Goal: Information Seeking & Learning: Learn about a topic

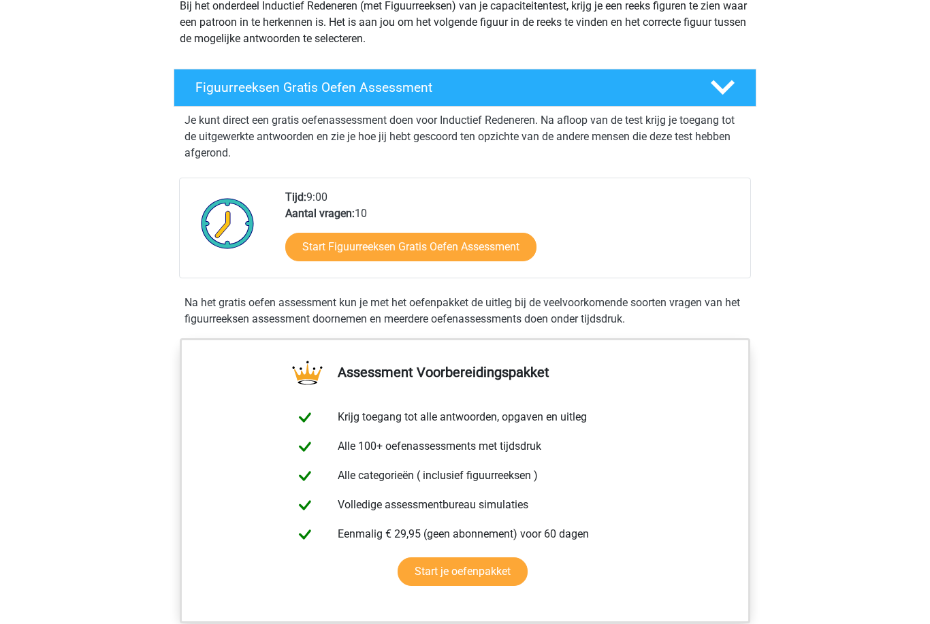
scroll to position [166, 0]
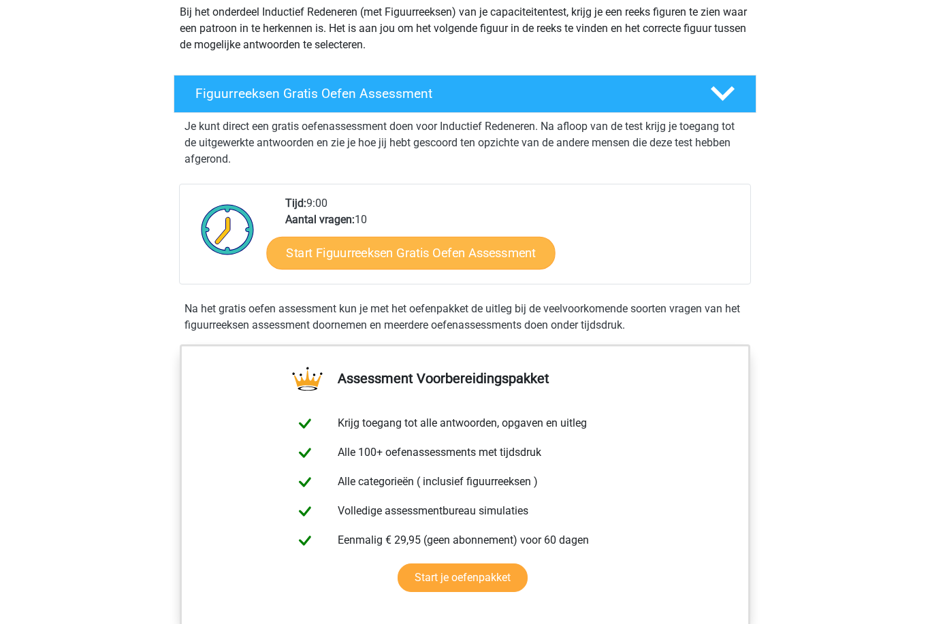
click at [310, 253] on link "Start Figuurreeksen Gratis Oefen Assessment" at bounding box center [411, 252] width 289 height 33
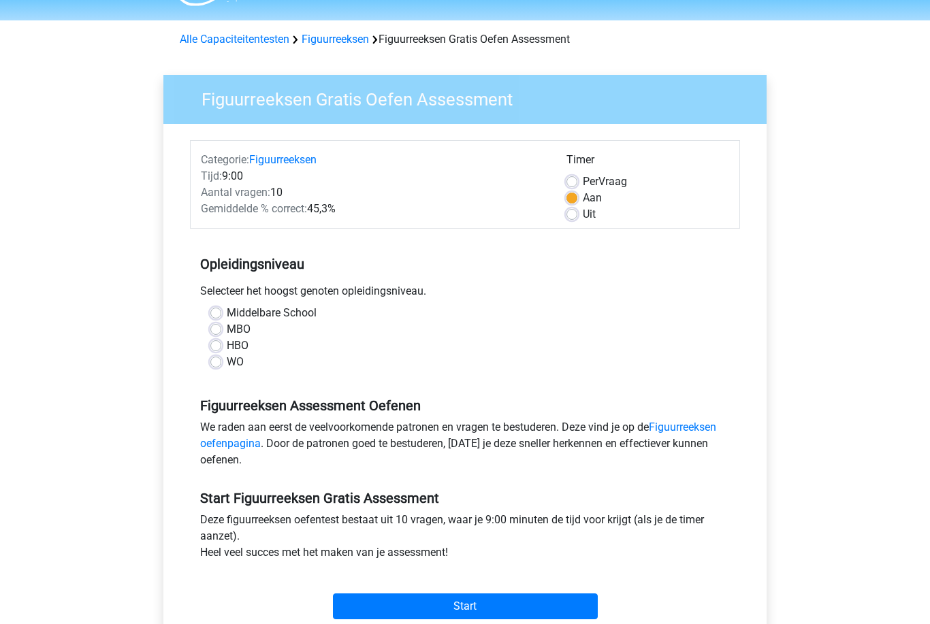
scroll to position [37, 0]
click at [227, 344] on label "HBO" at bounding box center [238, 346] width 22 height 16
click at [216, 344] on input "HBO" at bounding box center [215, 345] width 11 height 14
radio input "true"
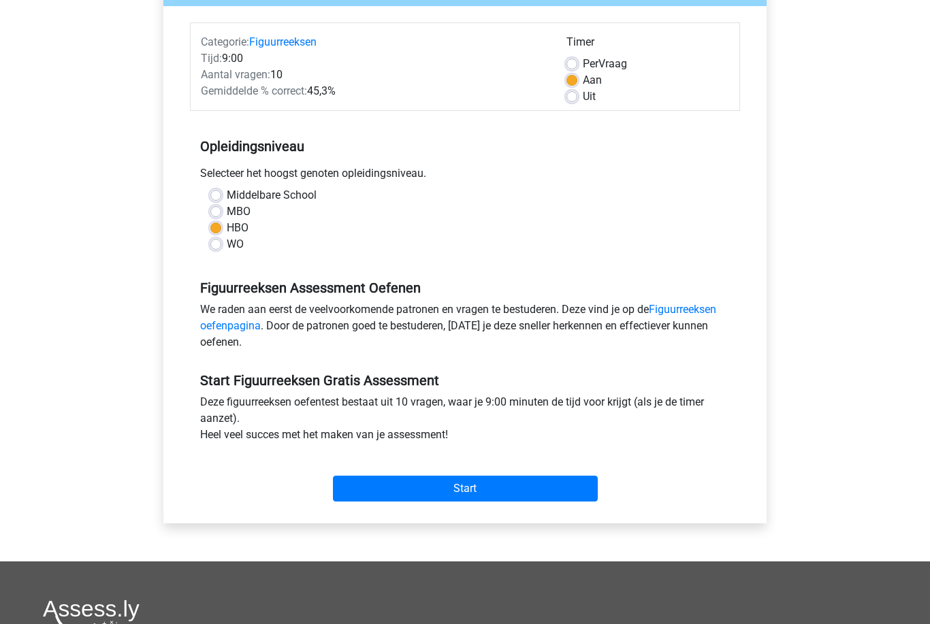
scroll to position [154, 0]
click at [218, 323] on link "Figuurreeksen oefenpagina" at bounding box center [458, 317] width 516 height 29
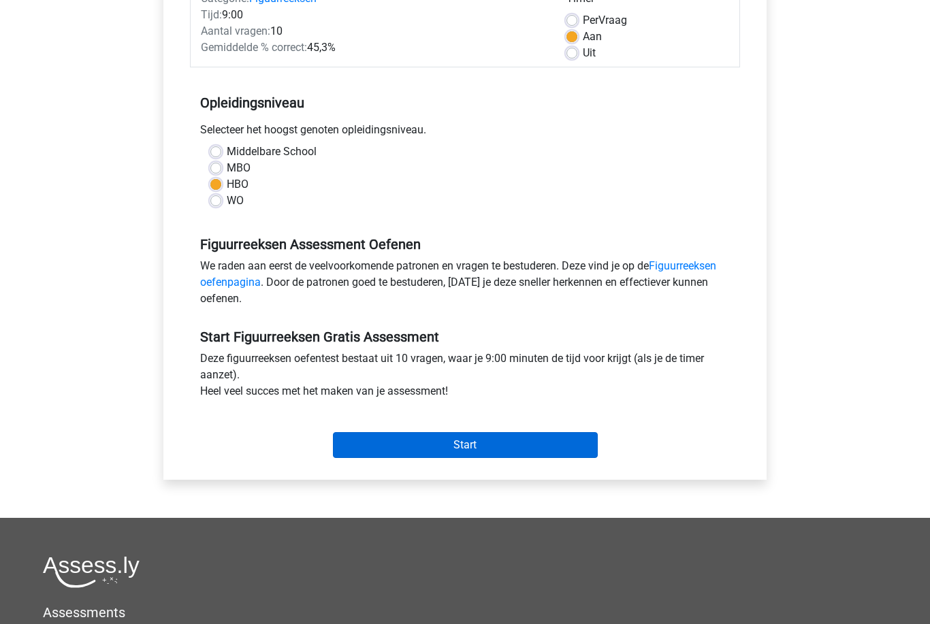
click at [490, 437] on input "Start" at bounding box center [465, 445] width 265 height 26
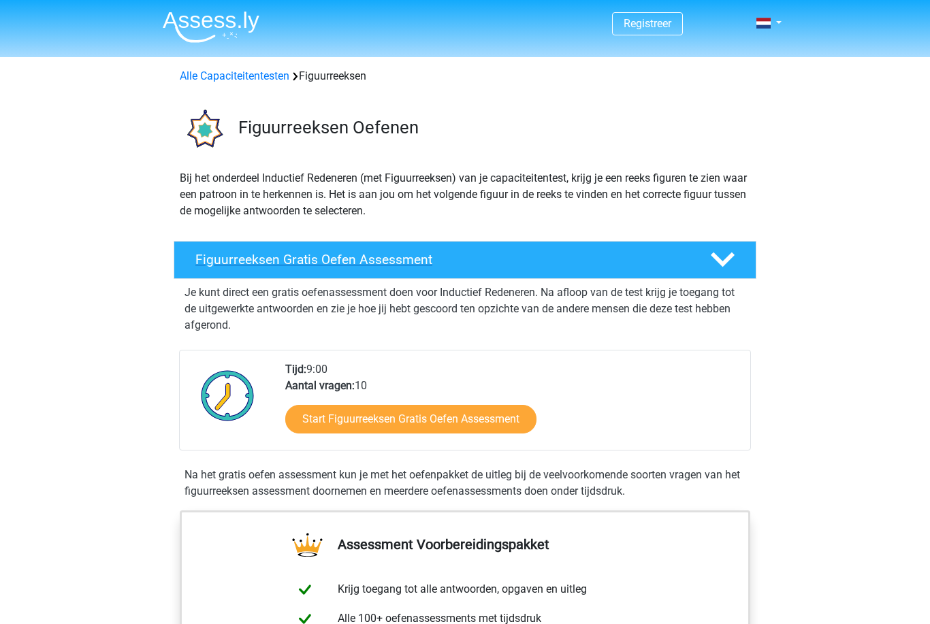
click at [246, 259] on h4 "Figuurreeksen Gratis Oefen Assessment" at bounding box center [441, 260] width 493 height 16
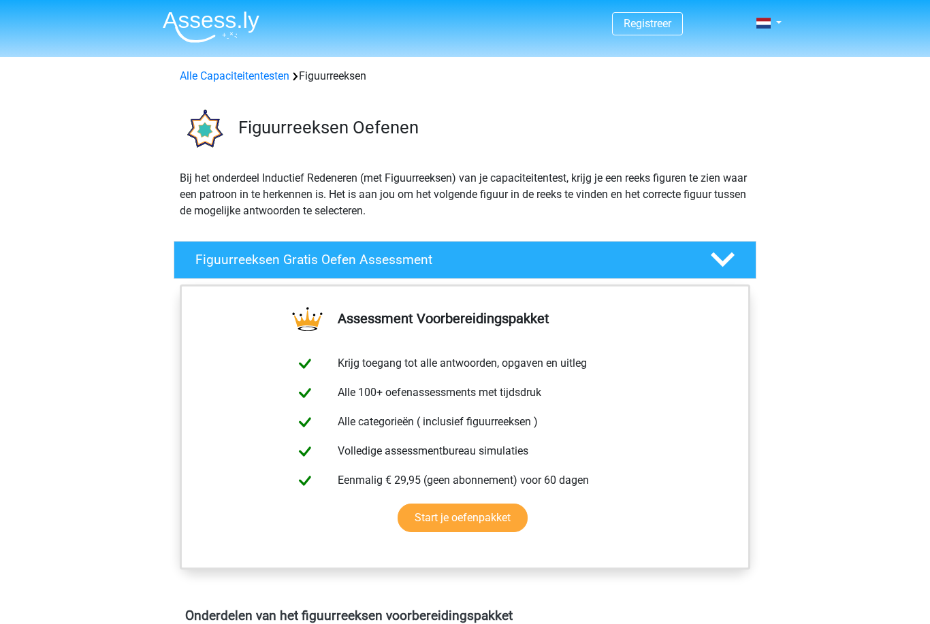
click at [235, 263] on h4 "Figuurreeksen Gratis Oefen Assessment" at bounding box center [441, 260] width 493 height 16
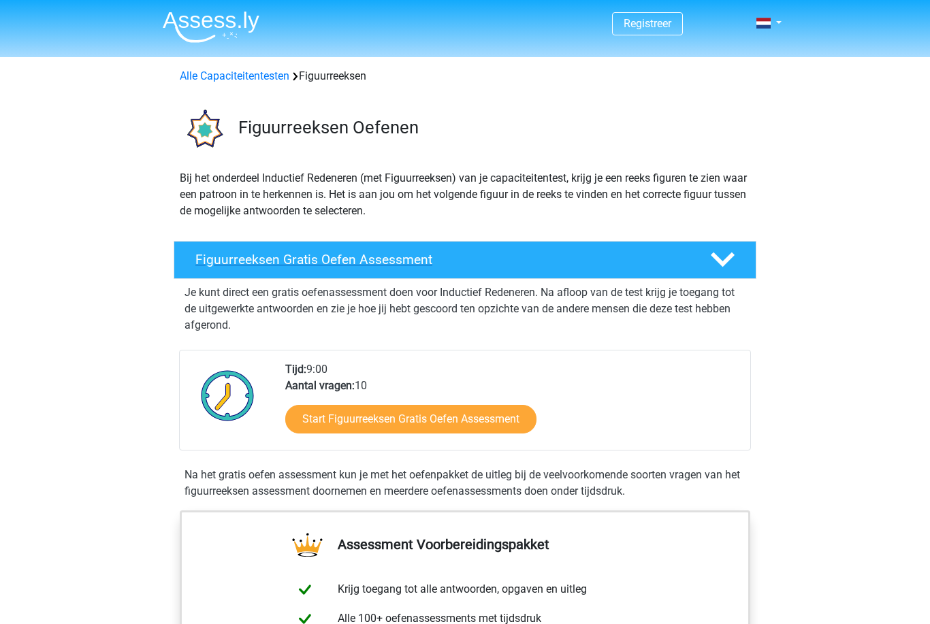
click at [244, 264] on h4 "Figuurreeksen Gratis Oefen Assessment" at bounding box center [441, 260] width 493 height 16
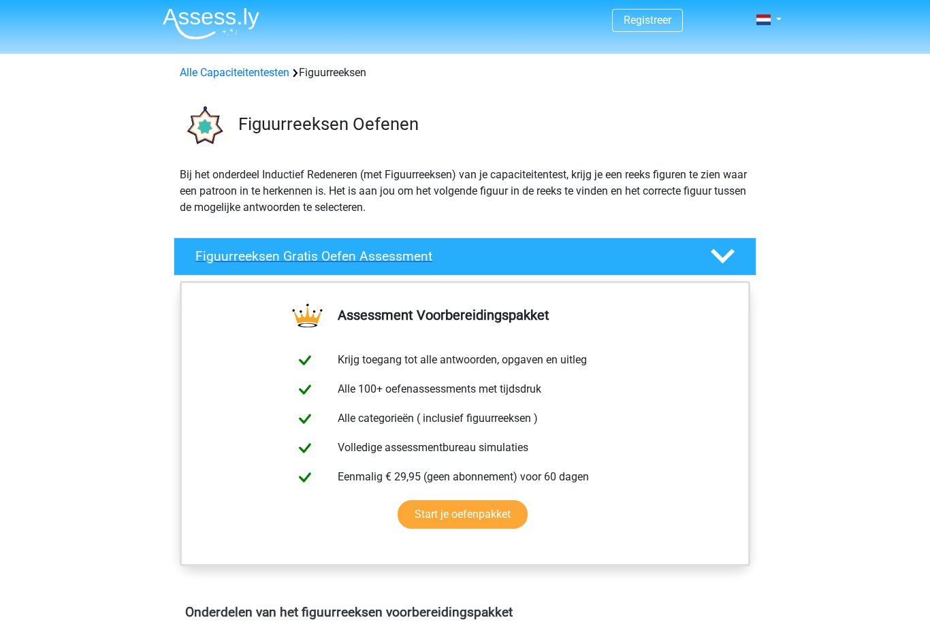
scroll to position [4, 0]
click at [376, 265] on div "Figuurreeksen Gratis Oefen Assessment" at bounding box center [465, 256] width 582 height 38
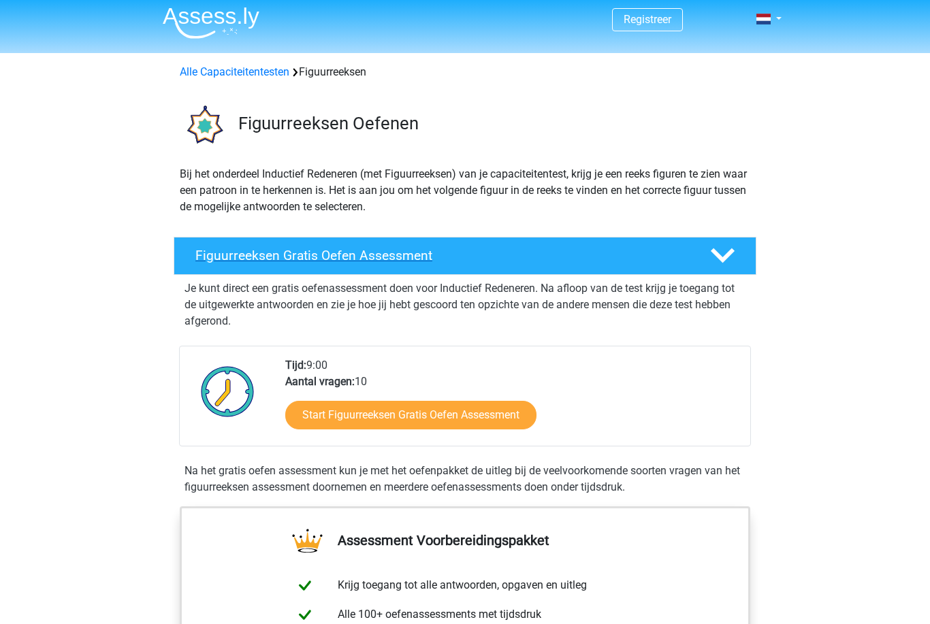
click at [389, 253] on h4 "Figuurreeksen Gratis Oefen Assessment" at bounding box center [441, 256] width 493 height 16
click at [414, 274] on div "Figuurreeksen Gratis Oefen Assessment" at bounding box center [465, 256] width 582 height 38
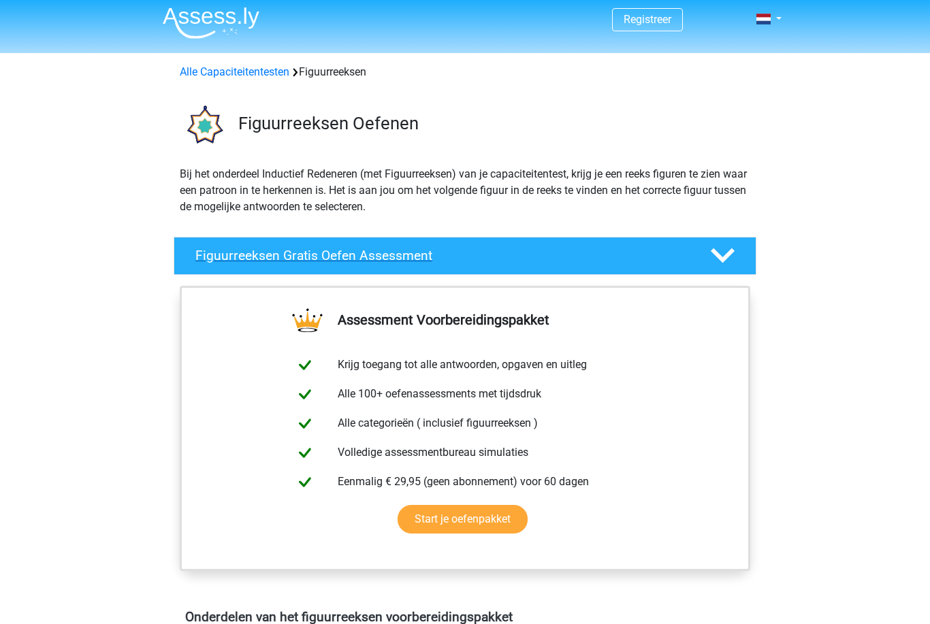
click at [397, 265] on div "Figuurreeksen Gratis Oefen Assessment" at bounding box center [465, 256] width 582 height 38
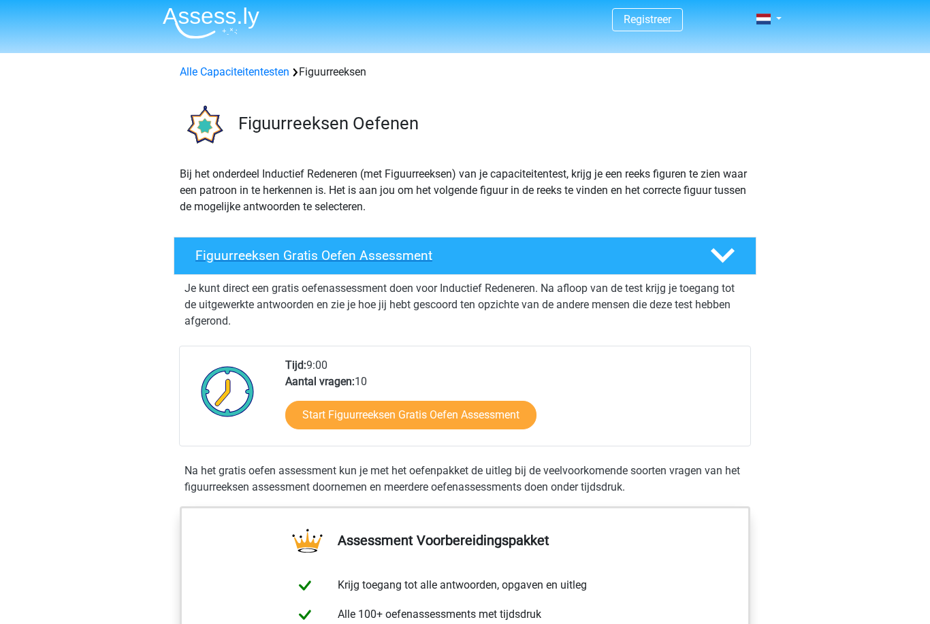
click at [396, 260] on h4 "Figuurreeksen Gratis Oefen Assessment" at bounding box center [441, 256] width 493 height 16
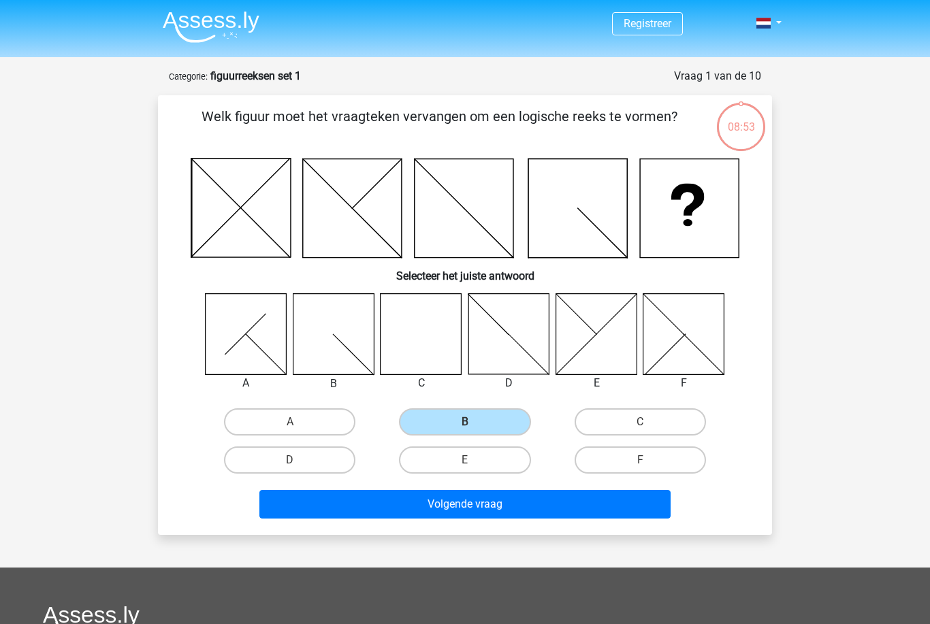
click at [416, 338] on icon at bounding box center [420, 333] width 81 height 81
click at [653, 426] on label "C" at bounding box center [639, 421] width 131 height 27
click at [649, 426] on input "C" at bounding box center [644, 426] width 9 height 9
radio input "true"
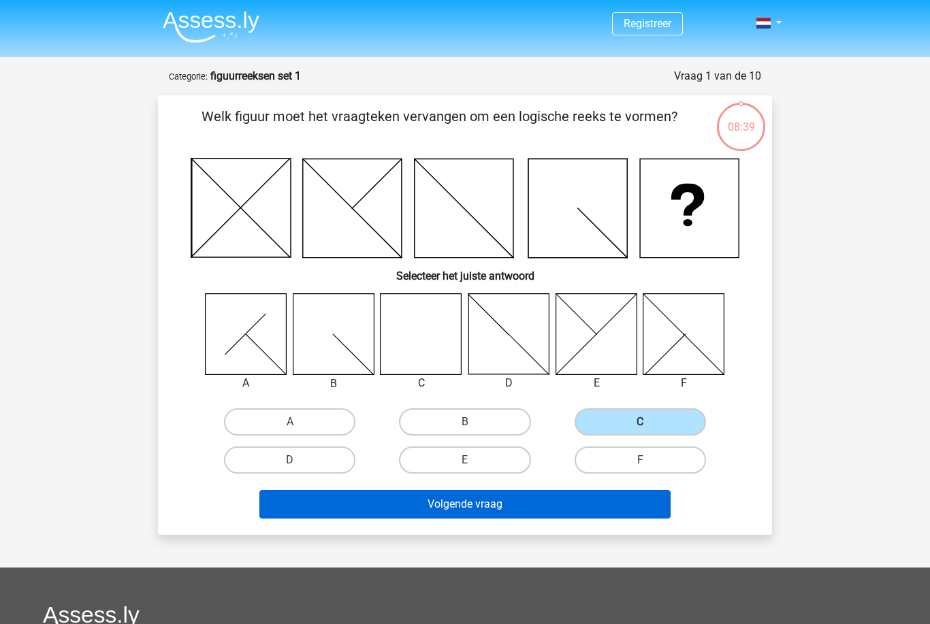
click at [591, 498] on button "Volgende vraag" at bounding box center [465, 504] width 412 height 29
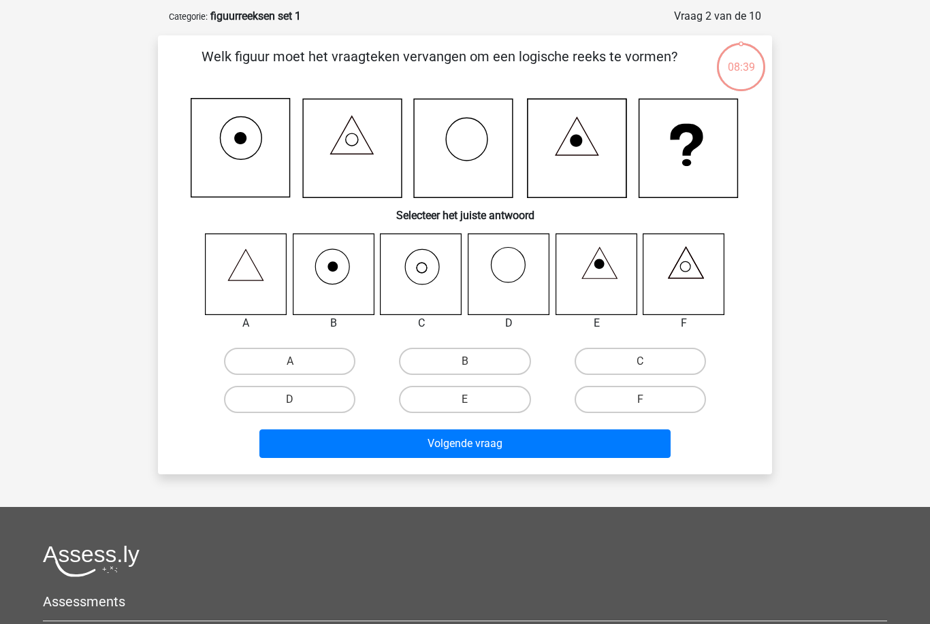
scroll to position [68, 0]
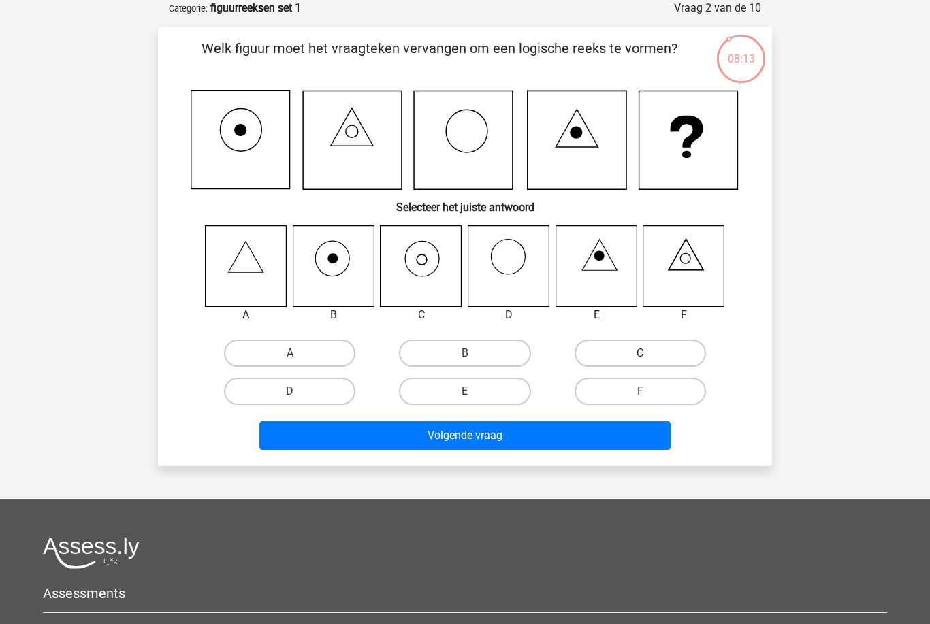
click at [640, 352] on label "C" at bounding box center [639, 353] width 131 height 27
click at [640, 353] on input "C" at bounding box center [644, 357] width 9 height 9
radio input "true"
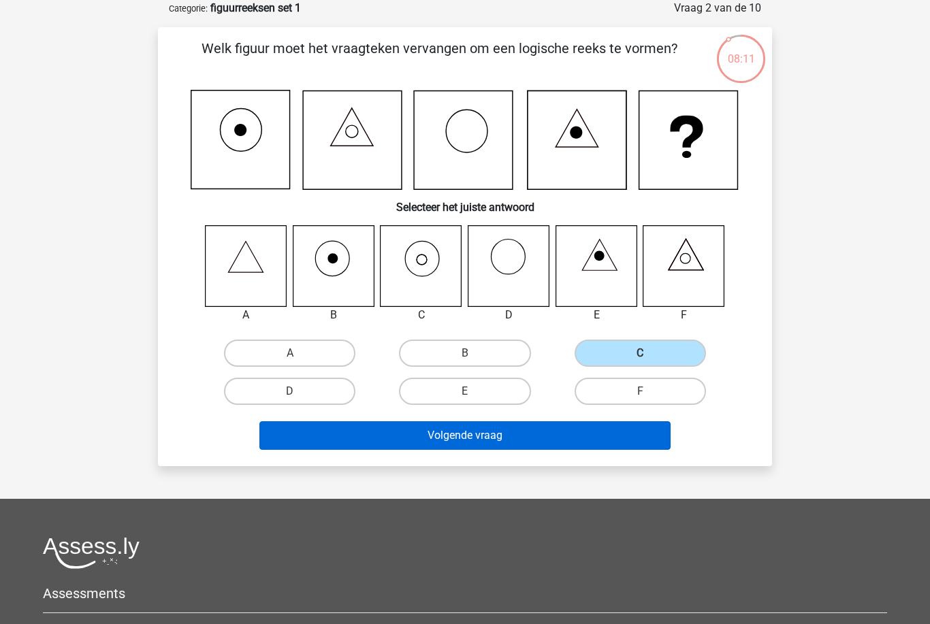
click at [514, 445] on button "Volgende vraag" at bounding box center [465, 435] width 412 height 29
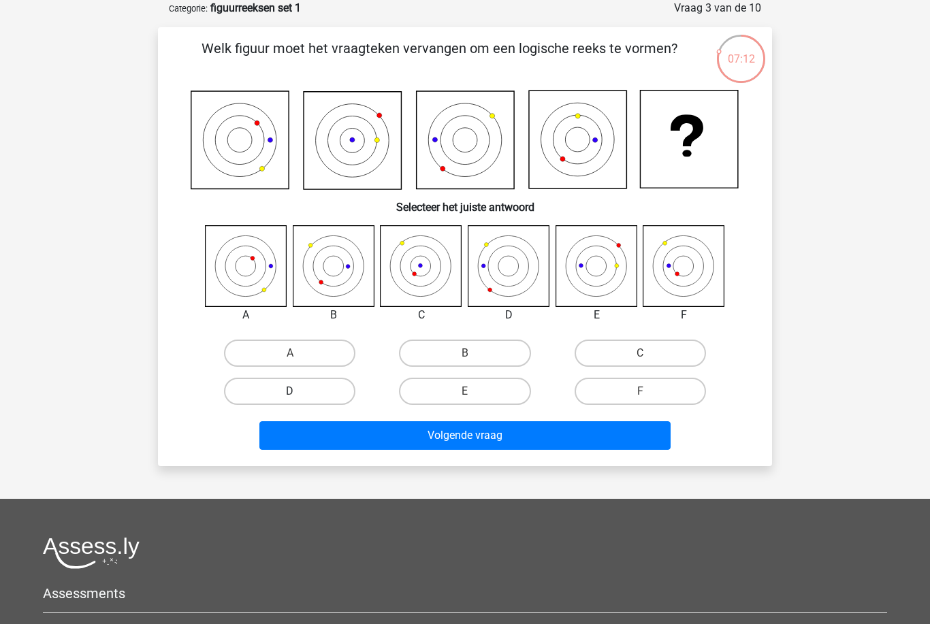
click at [301, 387] on label "D" at bounding box center [289, 391] width 131 height 27
click at [299, 391] on input "D" at bounding box center [294, 395] width 9 height 9
radio input "true"
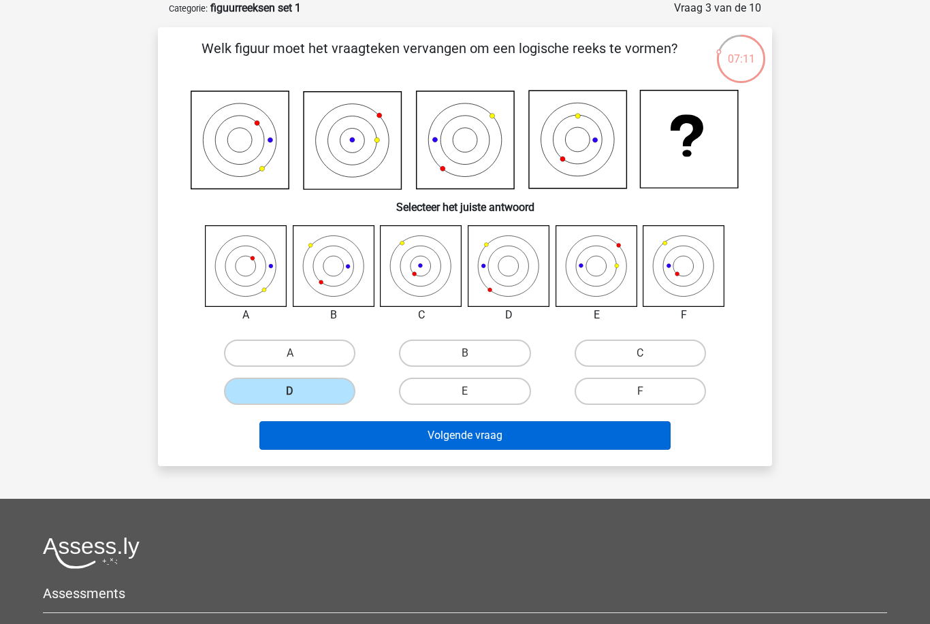
click at [466, 434] on button "Volgende vraag" at bounding box center [465, 435] width 412 height 29
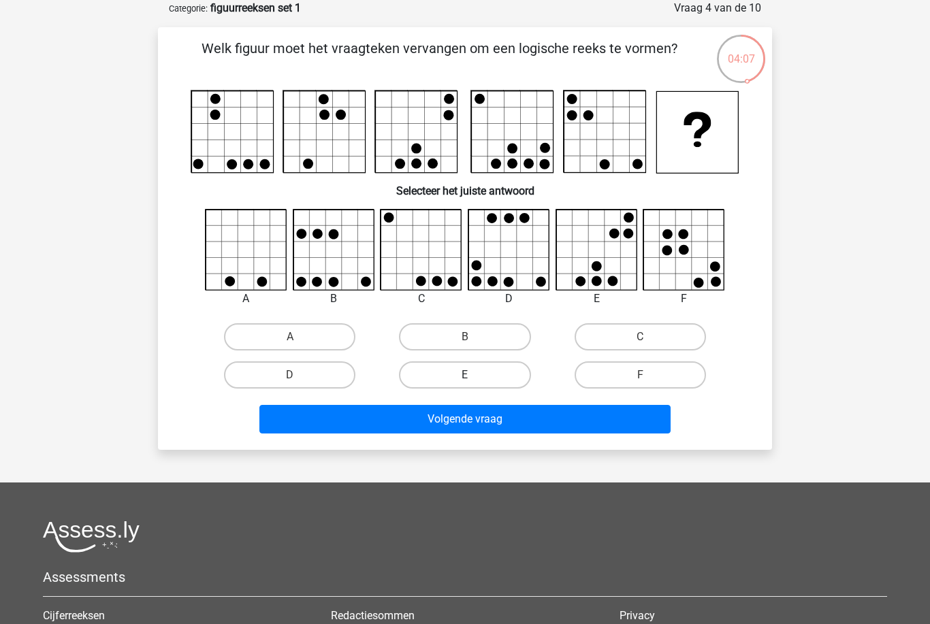
click at [474, 372] on label "E" at bounding box center [464, 374] width 131 height 27
click at [474, 375] on input "E" at bounding box center [469, 379] width 9 height 9
radio input "true"
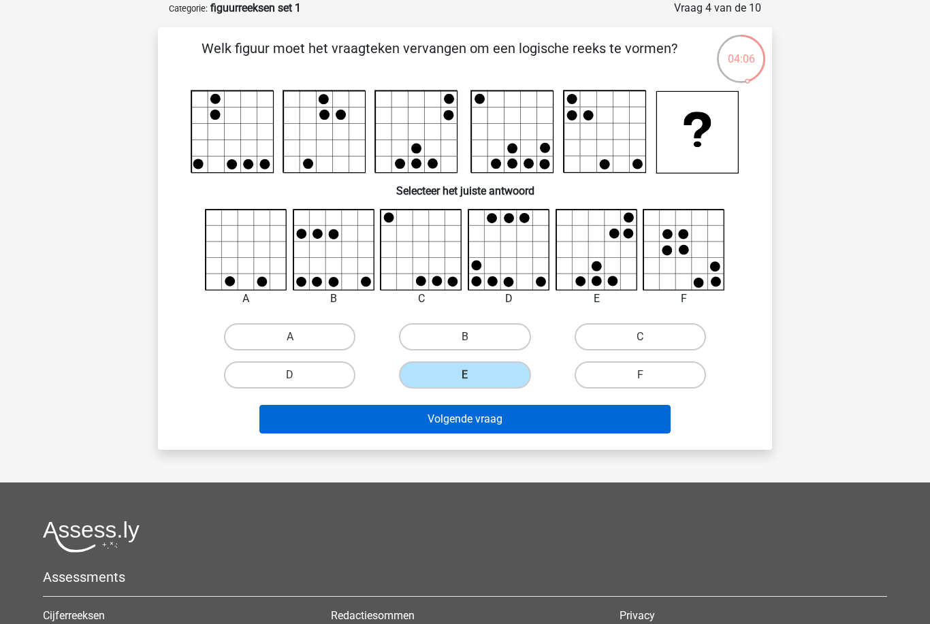
click at [472, 416] on button "Volgende vraag" at bounding box center [465, 419] width 412 height 29
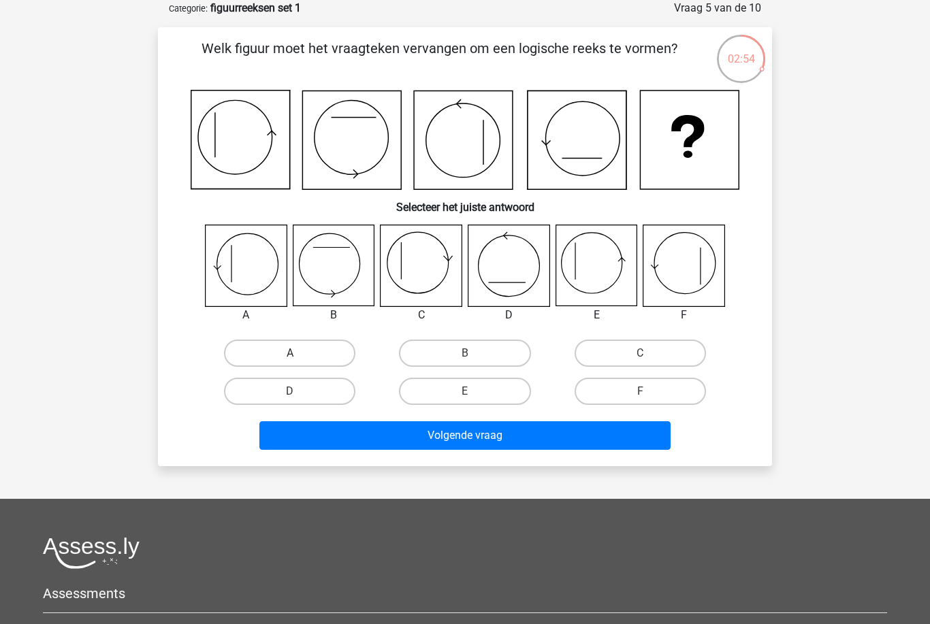
click at [295, 346] on label "A" at bounding box center [289, 353] width 131 height 27
click at [295, 353] on input "A" at bounding box center [294, 357] width 9 height 9
radio input "true"
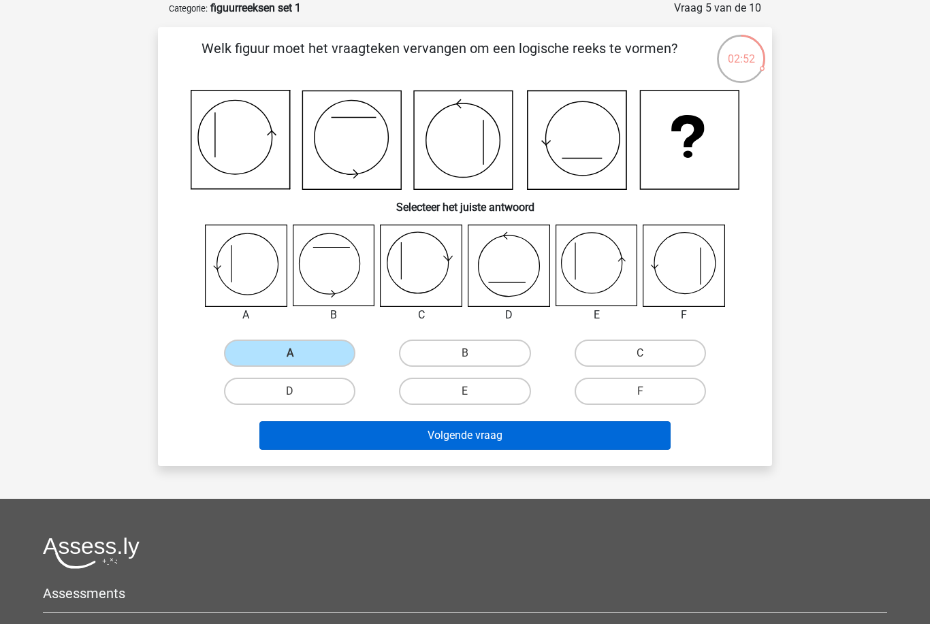
click at [476, 434] on button "Volgende vraag" at bounding box center [465, 435] width 412 height 29
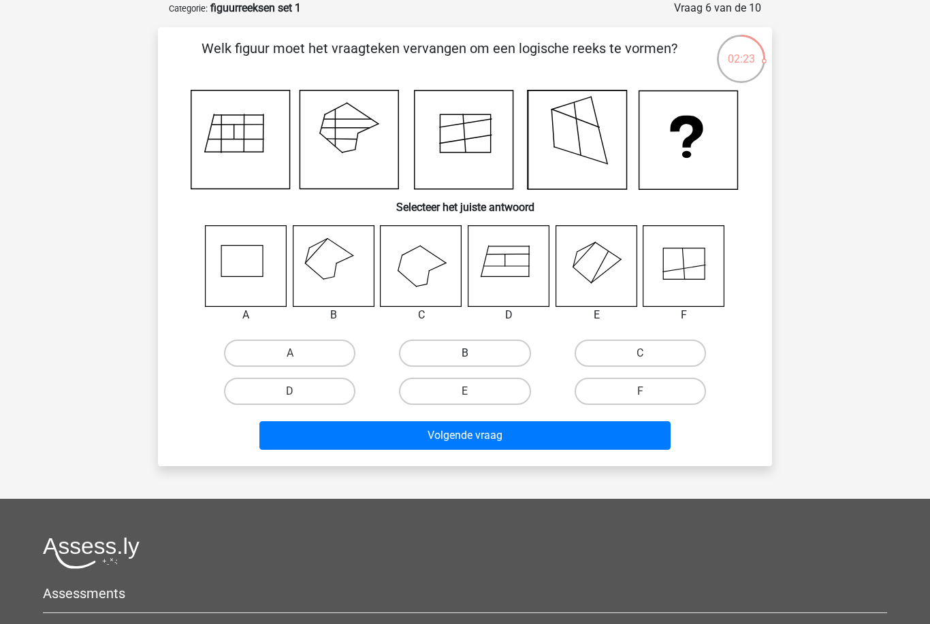
click at [486, 348] on label "B" at bounding box center [464, 353] width 131 height 27
click at [474, 353] on input "B" at bounding box center [469, 357] width 9 height 9
radio input "true"
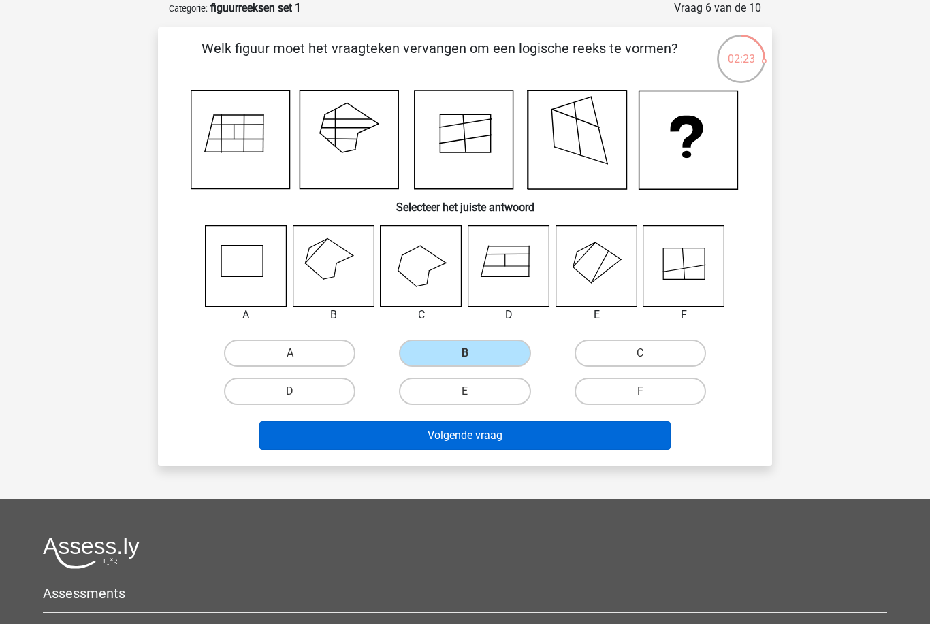
click at [476, 434] on button "Volgende vraag" at bounding box center [465, 435] width 412 height 29
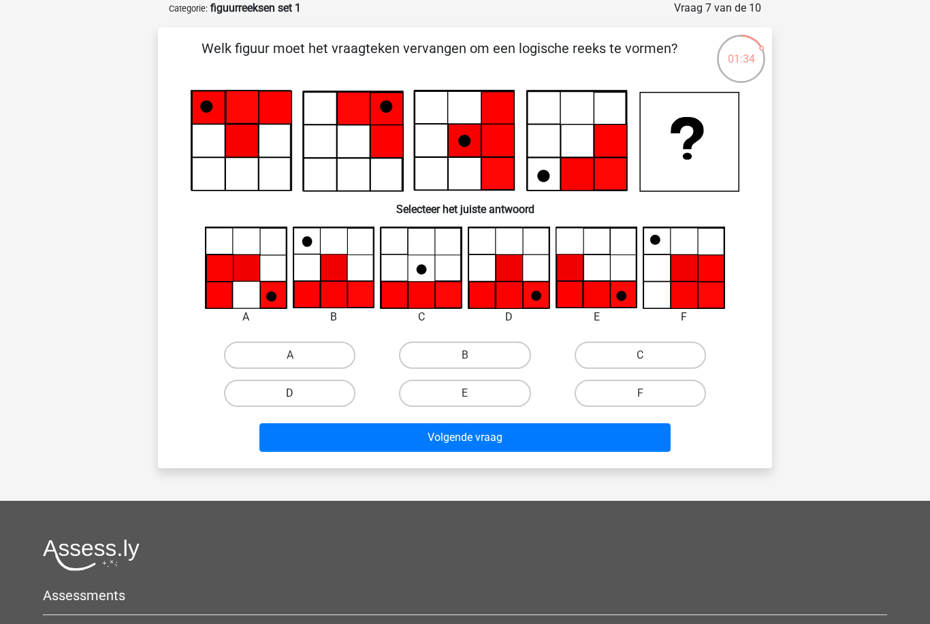
click at [305, 385] on label "D" at bounding box center [289, 393] width 131 height 27
click at [299, 393] on input "D" at bounding box center [294, 397] width 9 height 9
radio input "true"
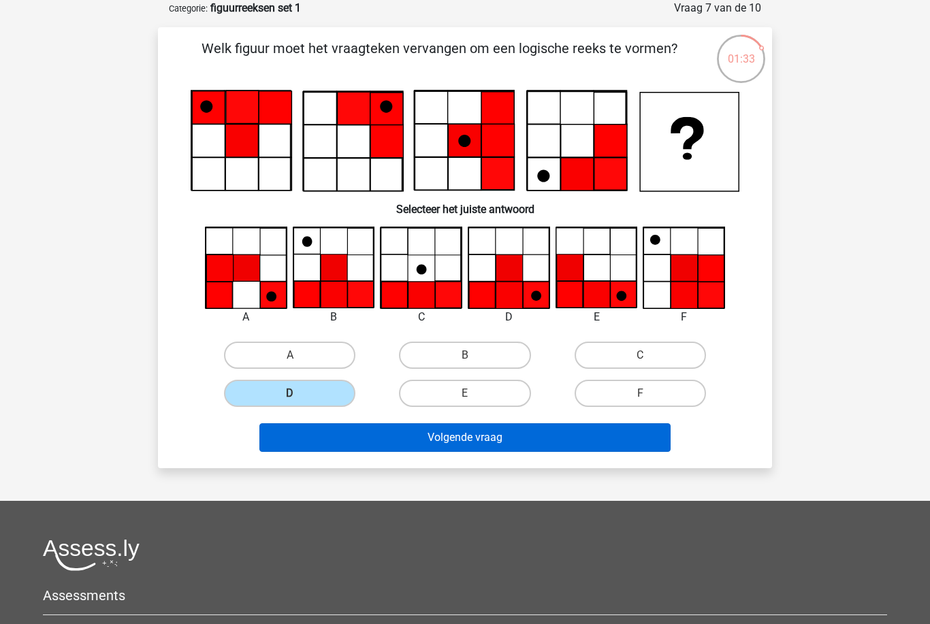
click at [470, 438] on button "Volgende vraag" at bounding box center [465, 437] width 412 height 29
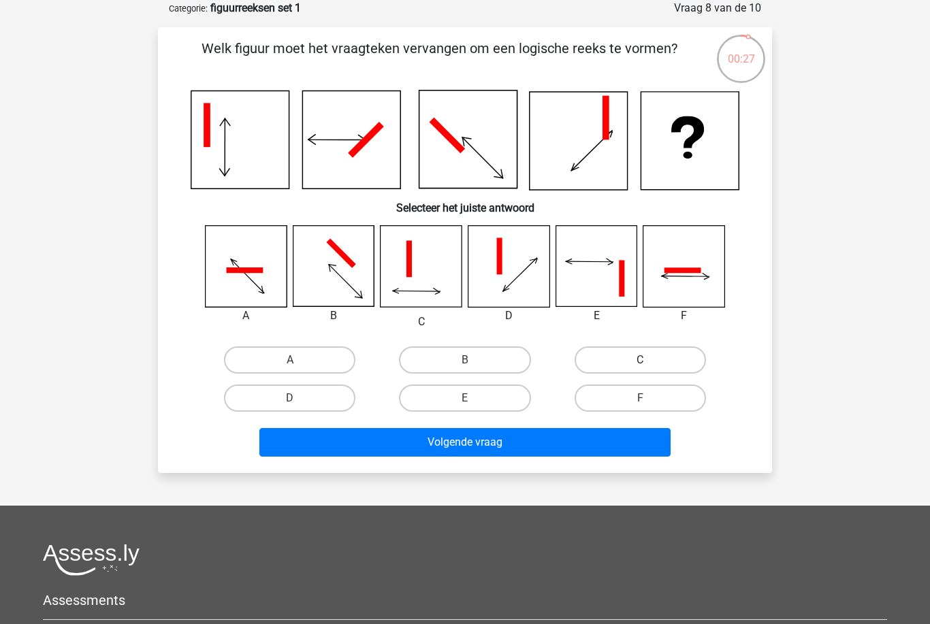
click at [654, 360] on label "C" at bounding box center [639, 359] width 131 height 27
click at [649, 360] on input "C" at bounding box center [644, 364] width 9 height 9
radio input "true"
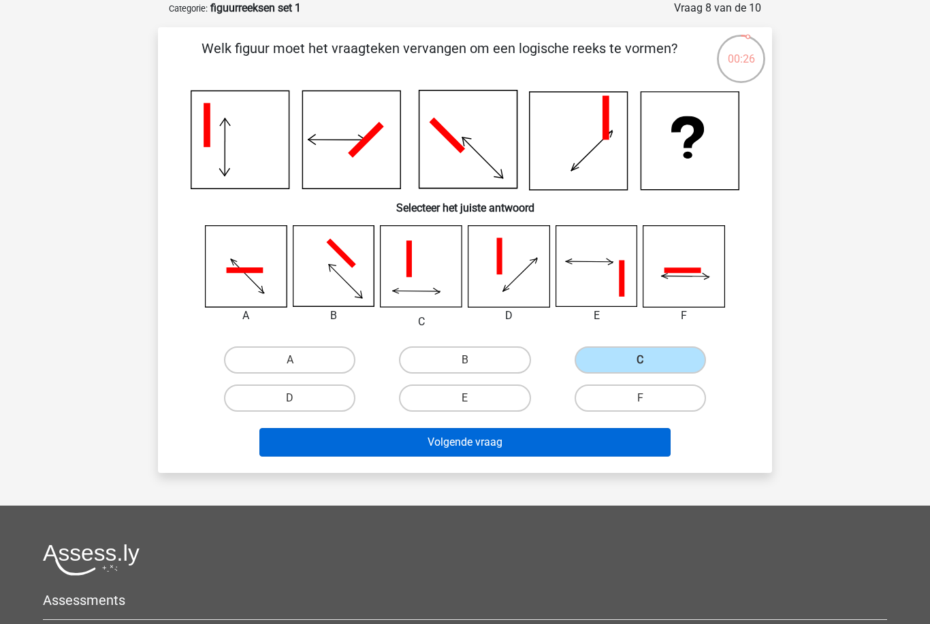
click at [490, 442] on button "Volgende vraag" at bounding box center [465, 442] width 412 height 29
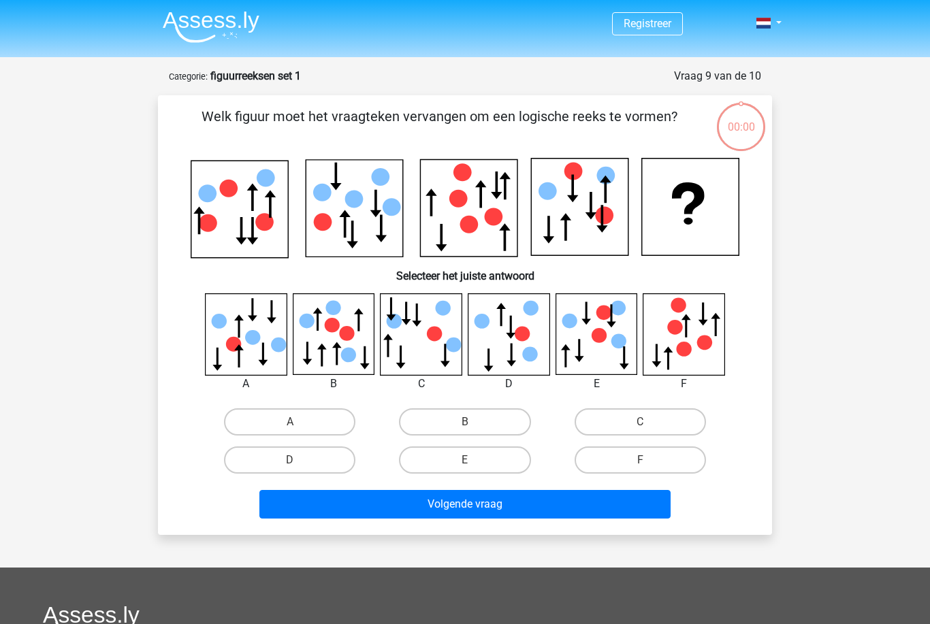
scroll to position [68, 0]
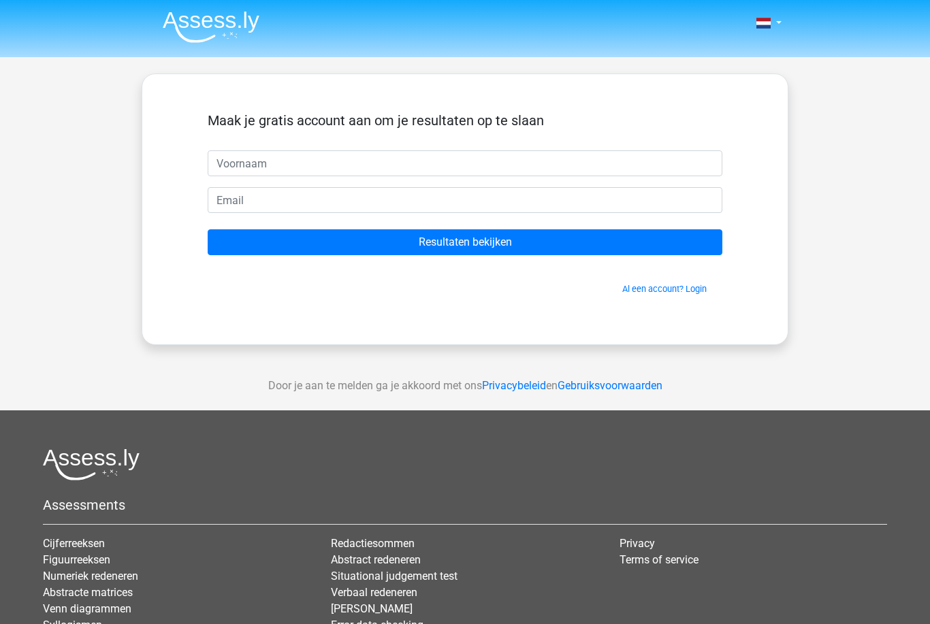
scroll to position [68, 0]
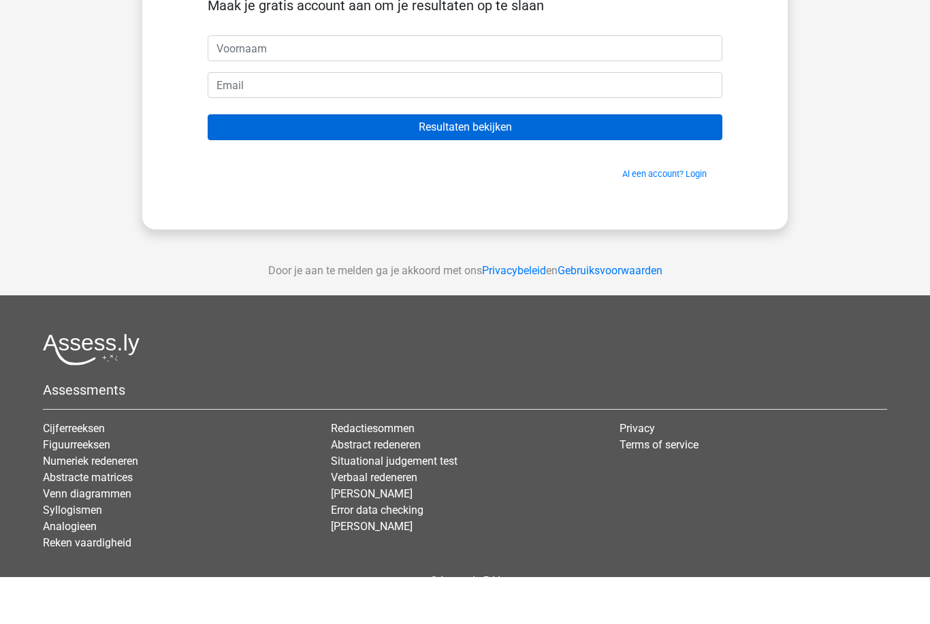
click at [482, 180] on input "Resultaten bekijken" at bounding box center [465, 174] width 514 height 26
